Goal: Task Accomplishment & Management: Manage account settings

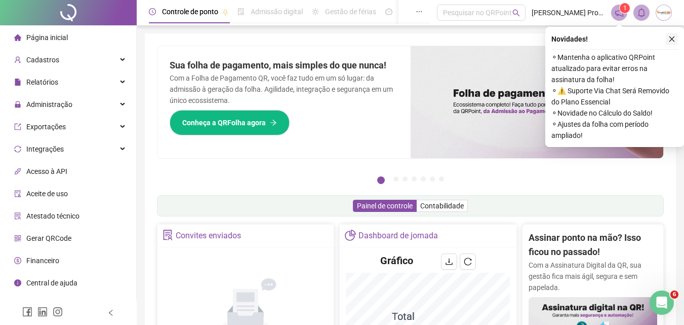
click at [669, 40] on icon "close" at bounding box center [671, 38] width 7 height 7
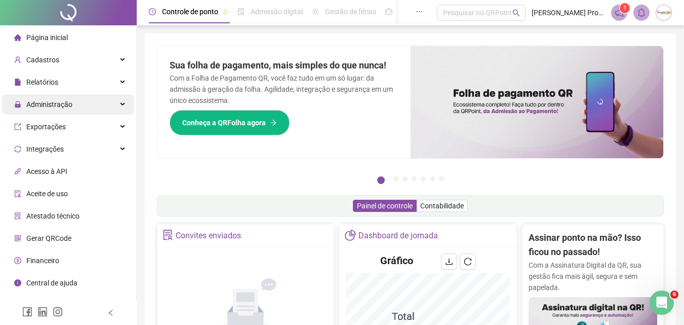
click at [46, 107] on span "Administração" at bounding box center [49, 104] width 46 height 8
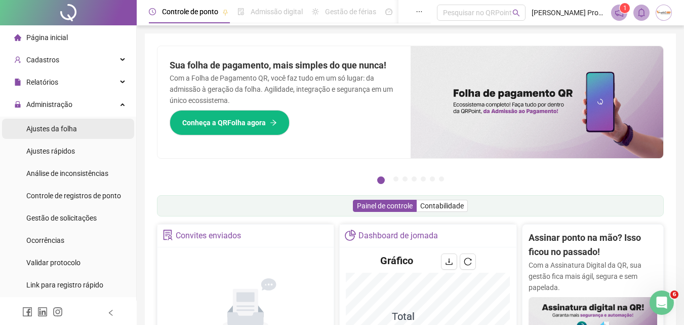
click at [44, 128] on span "Ajustes da folha" at bounding box center [51, 129] width 51 height 8
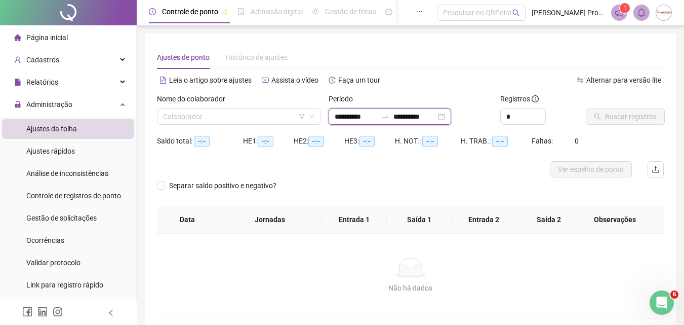
click at [411, 115] on input "**********" at bounding box center [414, 116] width 43 height 11
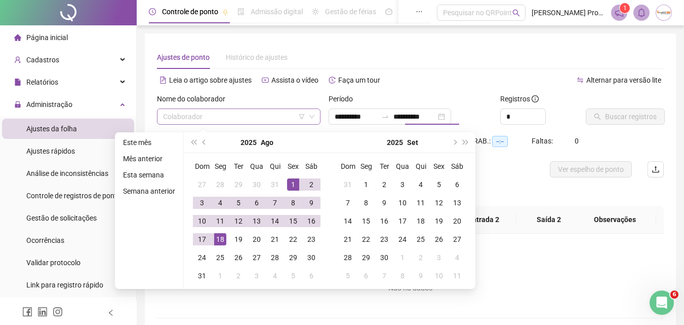
type input "**********"
click at [215, 117] on input "search" at bounding box center [234, 116] width 142 height 15
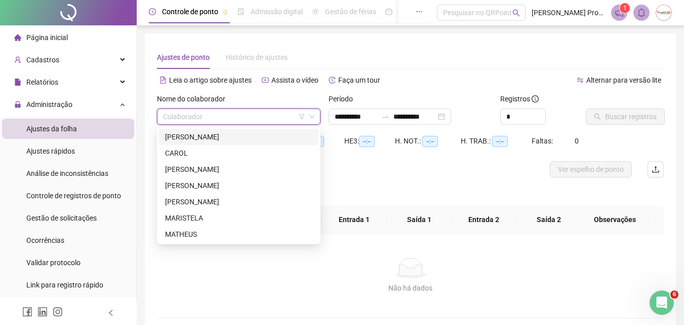
click at [213, 134] on div "[PERSON_NAME]" at bounding box center [238, 136] width 147 height 11
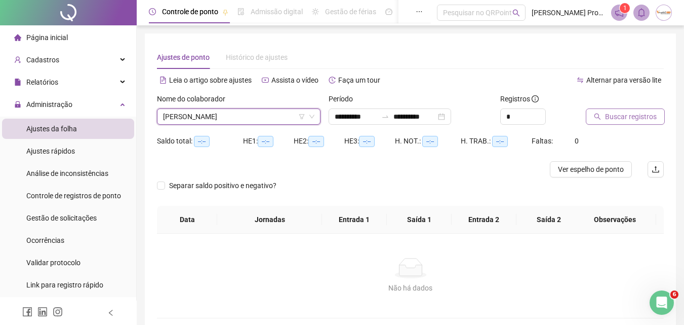
drag, startPoint x: 629, startPoint y: 113, endPoint x: 629, endPoint y: 121, distance: 7.6
click at [629, 121] on span "Buscar registros" at bounding box center [631, 116] width 52 height 11
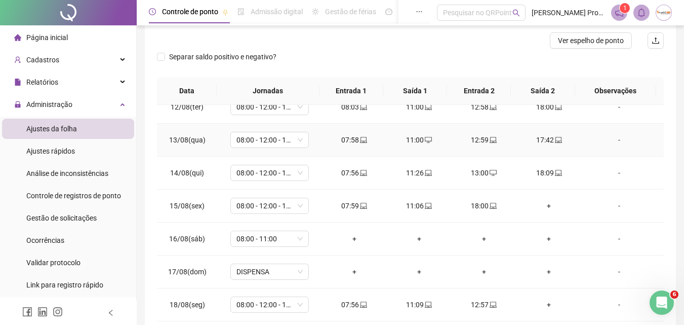
scroll to position [152, 0]
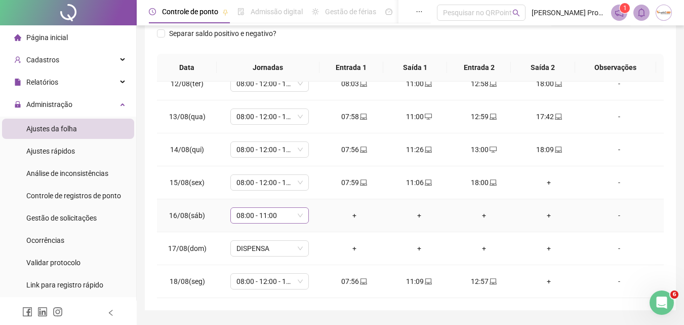
click at [299, 216] on span "08:00 - 11:00" at bounding box center [269, 215] width 66 height 15
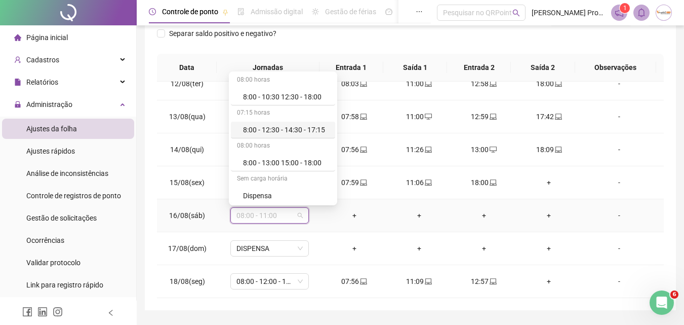
scroll to position [405, 0]
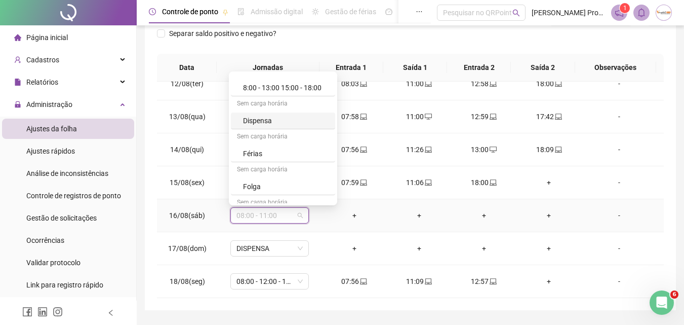
click at [296, 125] on div "Dispensa" at bounding box center [286, 120] width 86 height 11
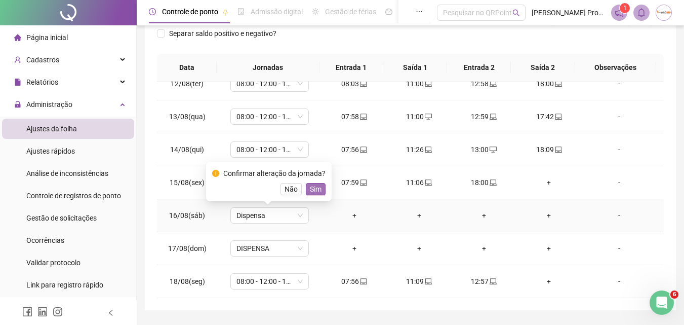
click at [315, 190] on span "Sim" at bounding box center [316, 188] width 12 height 11
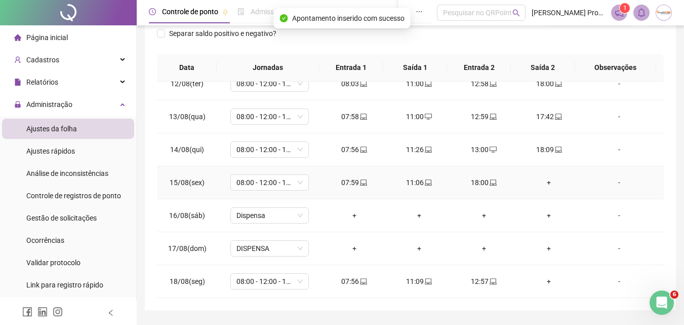
scroll to position [181, 0]
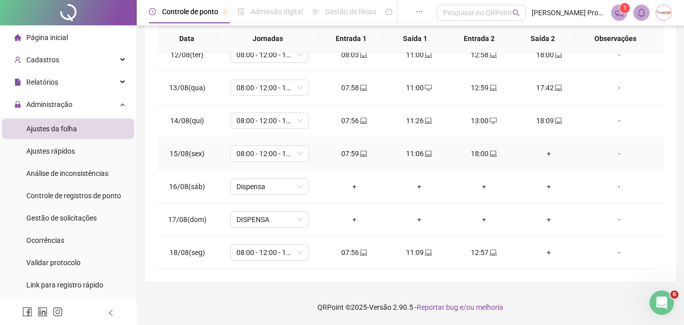
click at [543, 152] on div "+" at bounding box center [549, 153] width 49 height 11
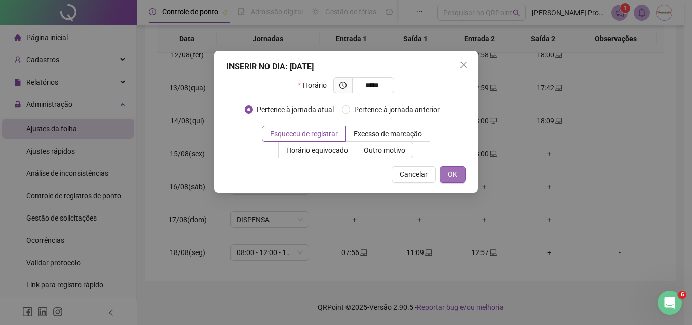
type input "*****"
click at [450, 175] on span "OK" at bounding box center [453, 174] width 10 height 11
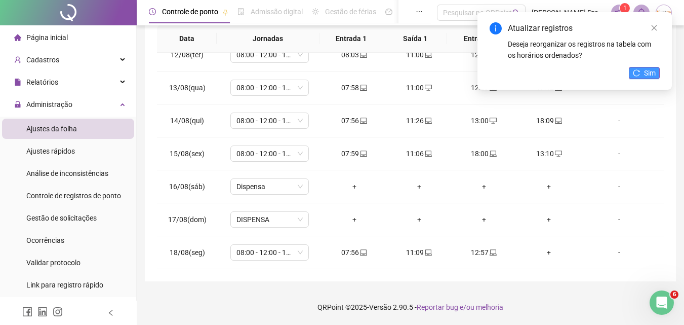
drag, startPoint x: 643, startPoint y: 68, endPoint x: 606, endPoint y: 77, distance: 38.0
click at [642, 68] on button "Sim" at bounding box center [644, 73] width 31 height 12
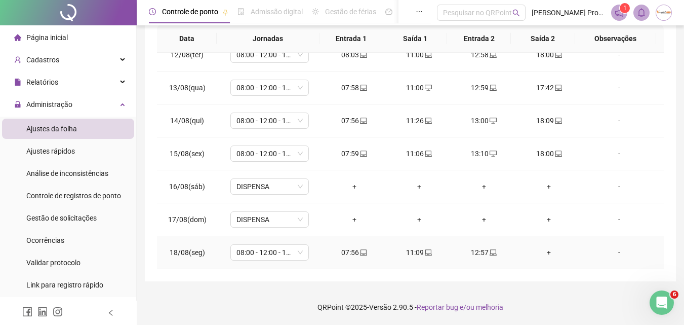
click at [483, 252] on div "12:57" at bounding box center [484, 252] width 49 height 11
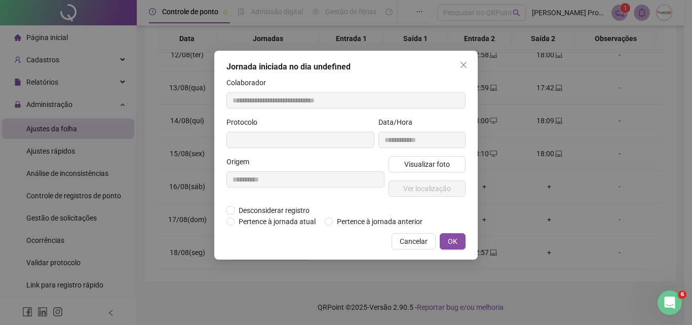
type input "**********"
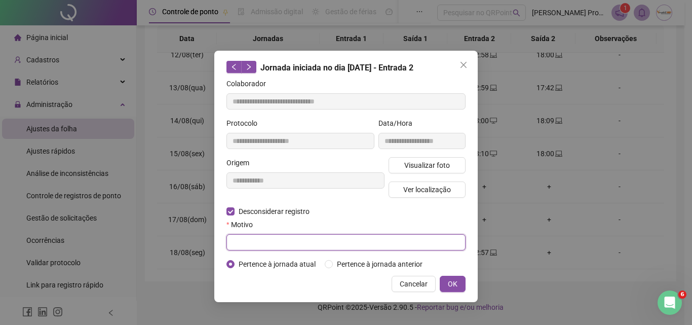
click at [323, 238] on input "text" at bounding box center [345, 242] width 239 height 16
type input "**********"
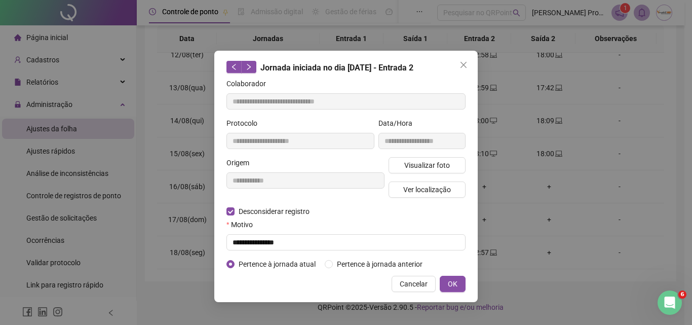
drag, startPoint x: 449, startPoint y: 283, endPoint x: 467, endPoint y: 278, distance: 18.8
click at [450, 283] on span "OK" at bounding box center [453, 283] width 10 height 11
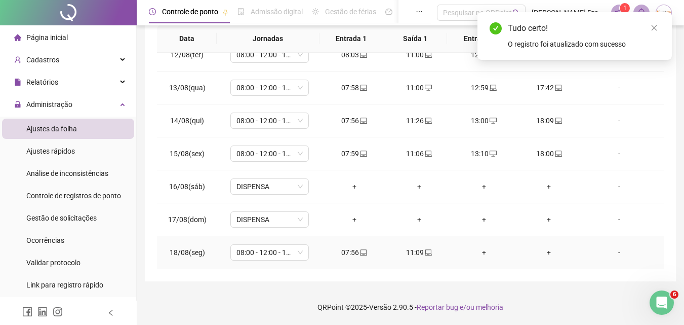
click at [481, 252] on div "+" at bounding box center [484, 252] width 49 height 11
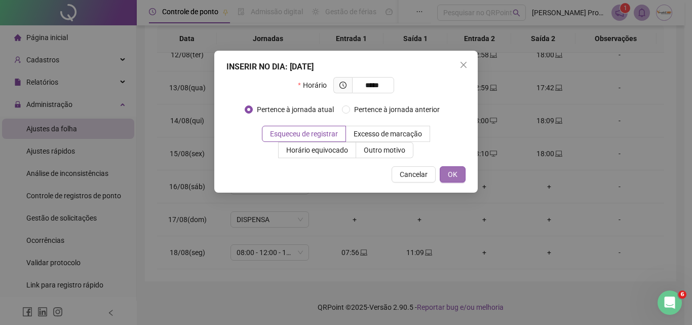
type input "*****"
click at [452, 180] on button "OK" at bounding box center [452, 174] width 26 height 16
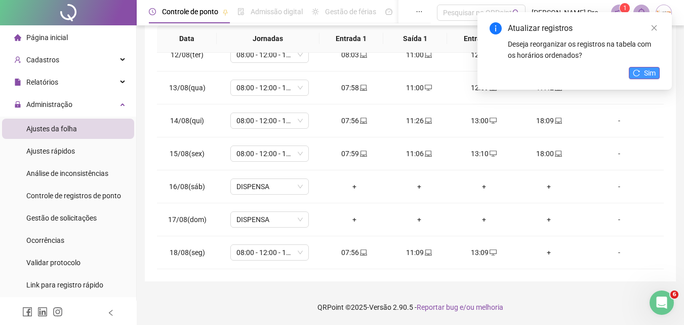
drag, startPoint x: 639, startPoint y: 68, endPoint x: 643, endPoint y: 72, distance: 5.4
click at [639, 70] on button "Sim" at bounding box center [644, 73] width 31 height 12
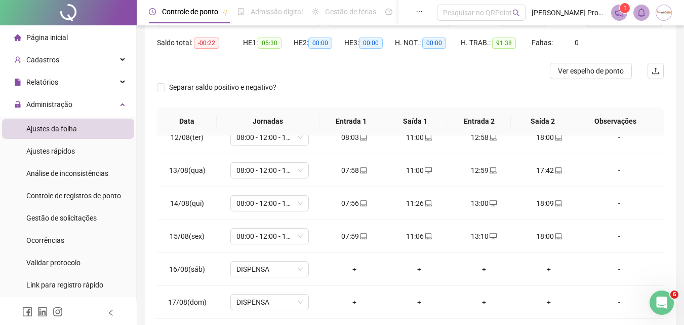
scroll to position [0, 0]
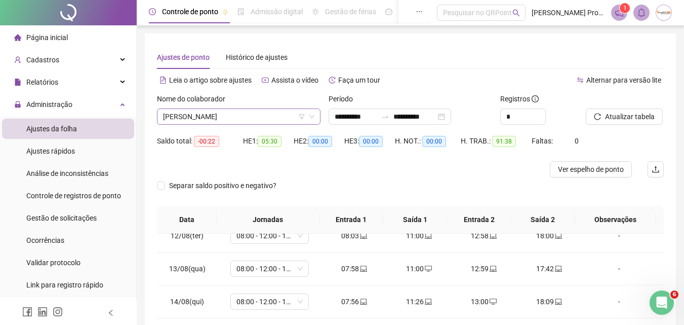
click at [224, 114] on span "[PERSON_NAME]" at bounding box center [238, 116] width 151 height 15
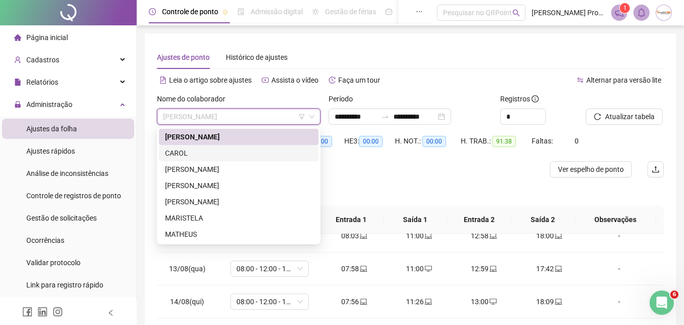
click at [198, 153] on div "CAROL" at bounding box center [238, 152] width 147 height 11
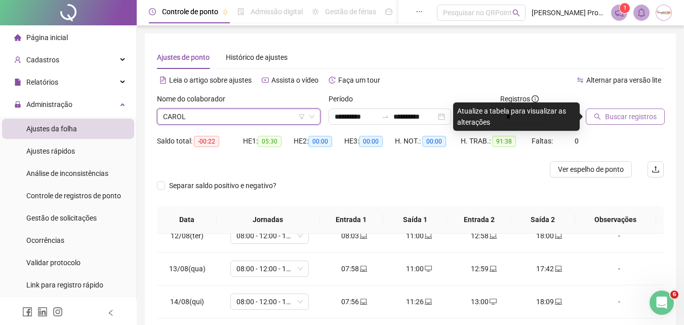
click at [621, 118] on span "Buscar registros" at bounding box center [631, 116] width 52 height 11
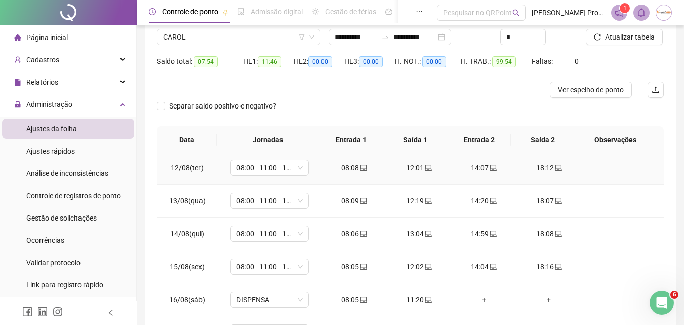
scroll to position [376, 0]
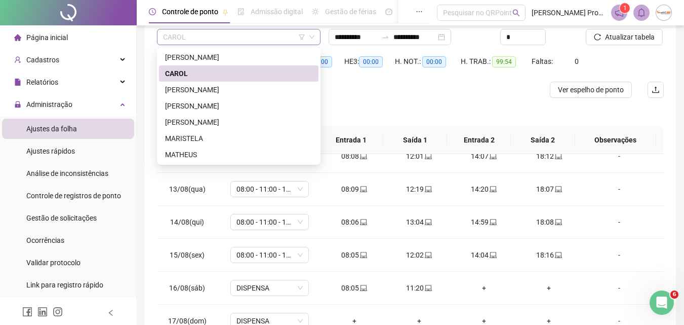
click at [275, 35] on span "CAROL" at bounding box center [238, 36] width 151 height 15
click at [218, 90] on div "[PERSON_NAME]" at bounding box center [238, 89] width 147 height 11
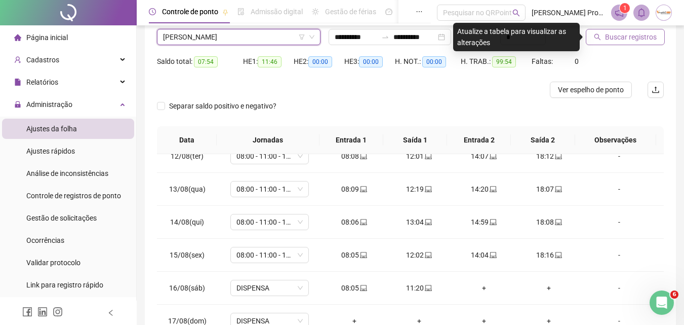
click at [634, 35] on span "Buscar registros" at bounding box center [631, 36] width 52 height 11
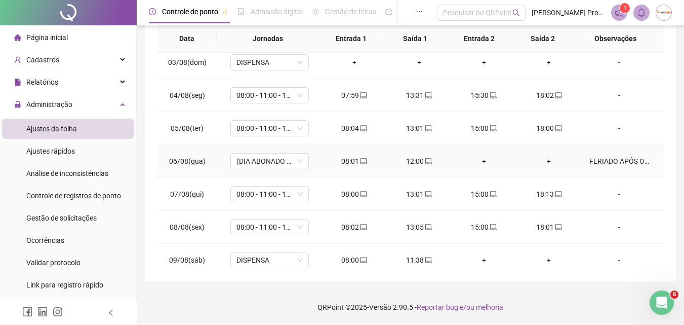
scroll to position [22, 0]
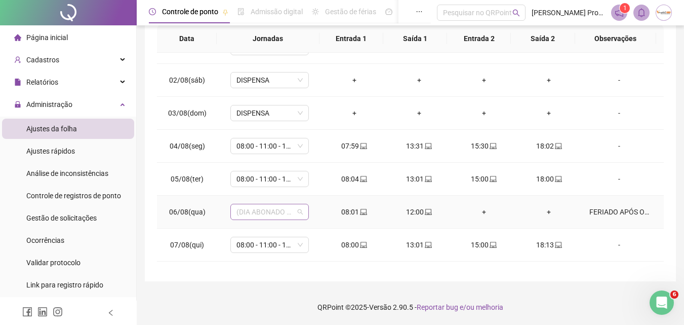
click at [298, 213] on span "(DIA ABONADO PARCIALMENTE)" at bounding box center [269, 211] width 66 height 15
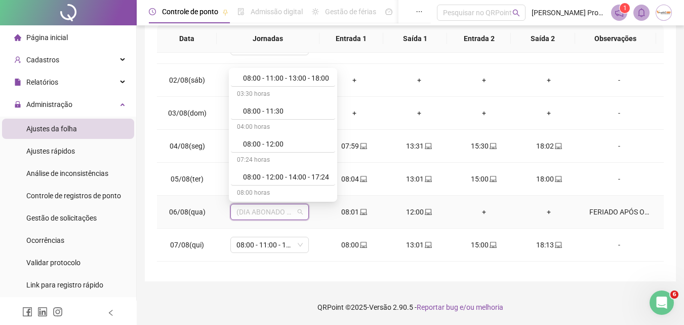
scroll to position [58, 0]
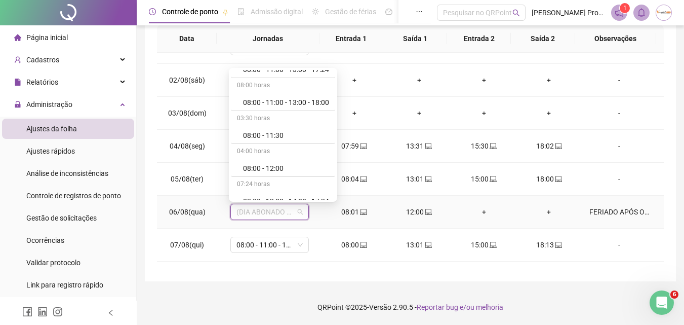
click at [297, 159] on div "04:00 horas" at bounding box center [283, 152] width 104 height 16
click at [315, 269] on div "**********" at bounding box center [410, 67] width 531 height 428
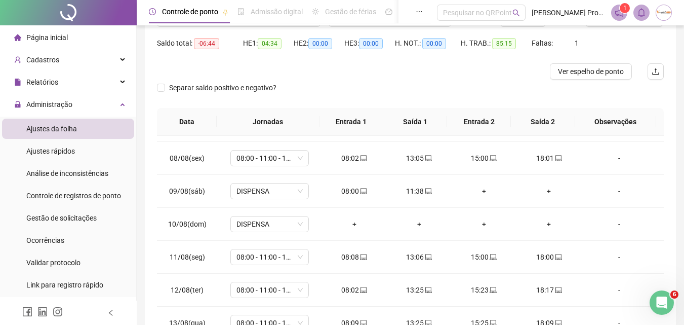
scroll to position [0, 0]
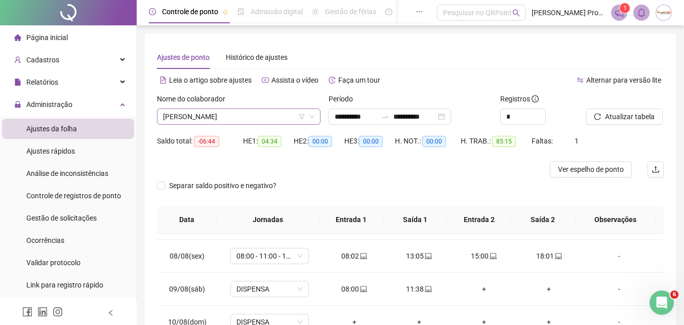
click at [263, 113] on span "[PERSON_NAME]" at bounding box center [238, 116] width 151 height 15
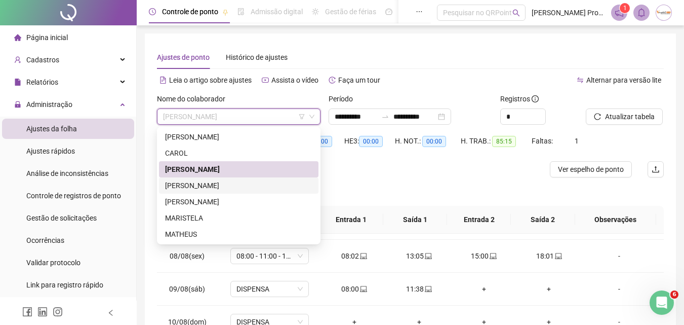
click at [204, 185] on div "[PERSON_NAME]" at bounding box center [238, 185] width 147 height 11
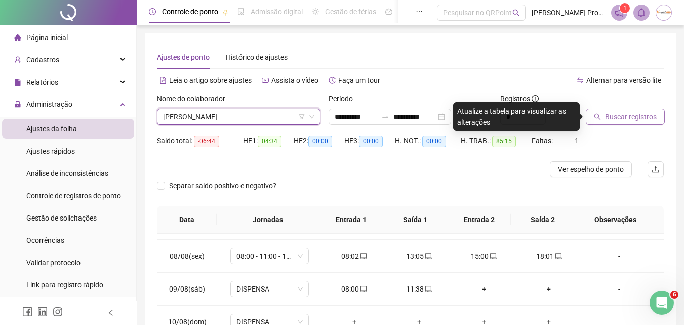
click at [629, 114] on span "Buscar registros" at bounding box center [631, 116] width 52 height 11
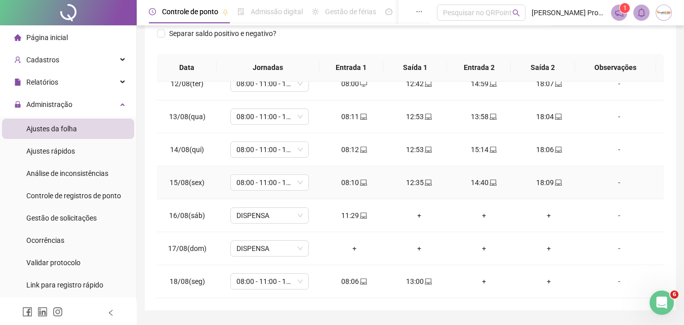
scroll to position [181, 0]
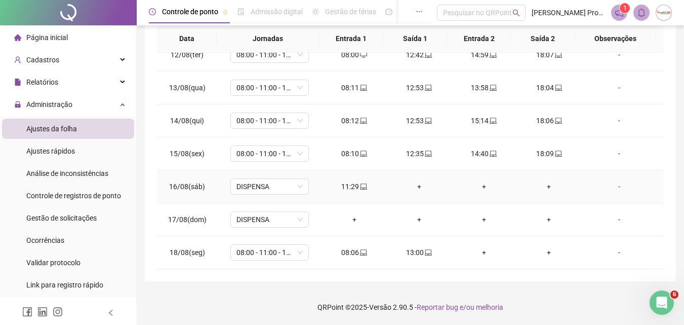
click at [416, 184] on div "+" at bounding box center [419, 186] width 49 height 11
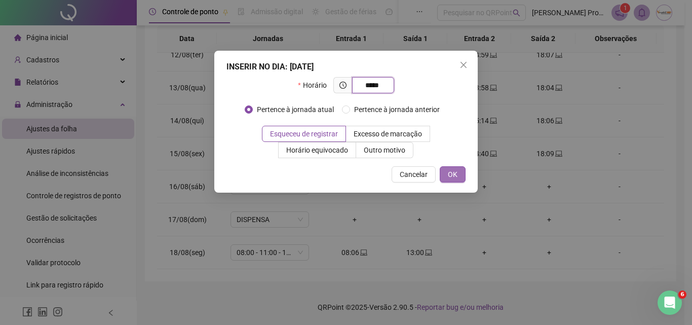
type input "*****"
click at [453, 174] on span "OK" at bounding box center [453, 174] width 10 height 11
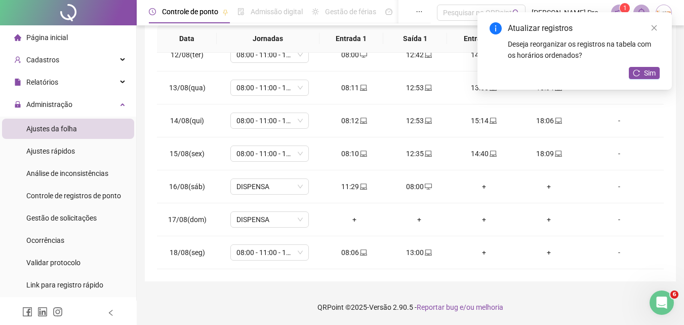
click at [661, 72] on div "Atualizar registros Deseja reorganizar os registros na tabela com os horários o…" at bounding box center [574, 50] width 194 height 77
click at [653, 72] on span "Sim" at bounding box center [650, 72] width 12 height 11
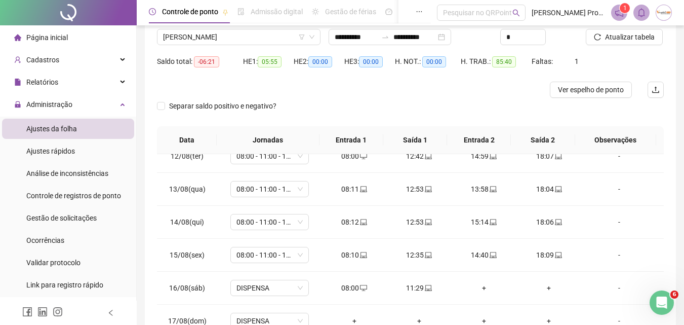
scroll to position [0, 0]
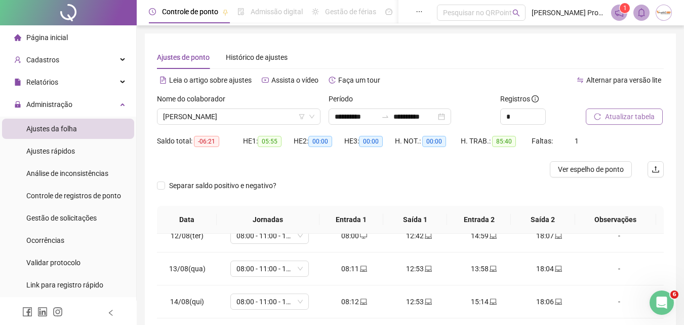
click at [630, 117] on span "Atualizar tabela" at bounding box center [630, 116] width 50 height 11
click at [236, 114] on span "[PERSON_NAME]" at bounding box center [238, 116] width 151 height 15
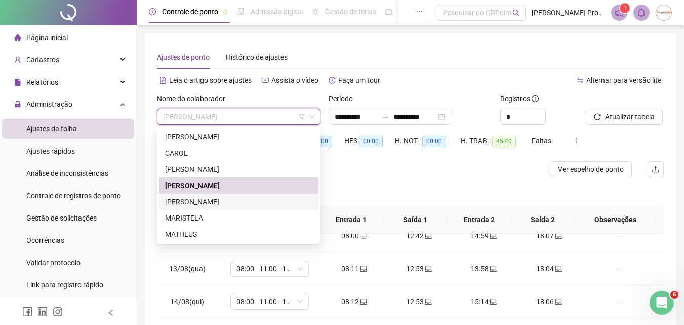
click at [213, 204] on div "[PERSON_NAME]" at bounding box center [238, 201] width 147 height 11
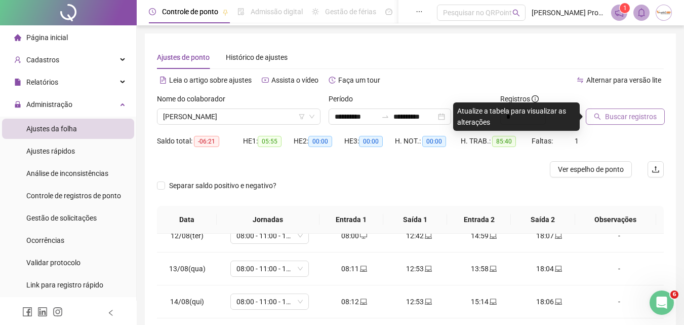
click at [628, 117] on span "Buscar registros" at bounding box center [631, 116] width 52 height 11
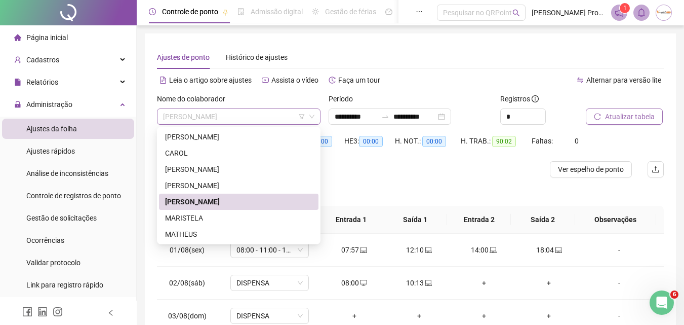
click at [256, 117] on span "[PERSON_NAME]" at bounding box center [238, 116] width 151 height 15
click at [211, 232] on div "MATHEUS" at bounding box center [238, 233] width 147 height 11
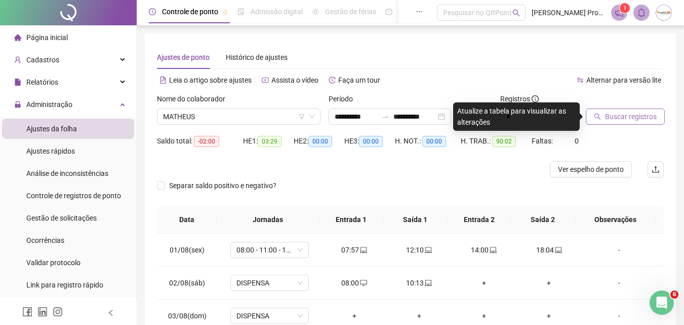
click at [646, 116] on span "Buscar registros" at bounding box center [631, 116] width 52 height 11
